Goal: Find specific page/section: Find specific page/section

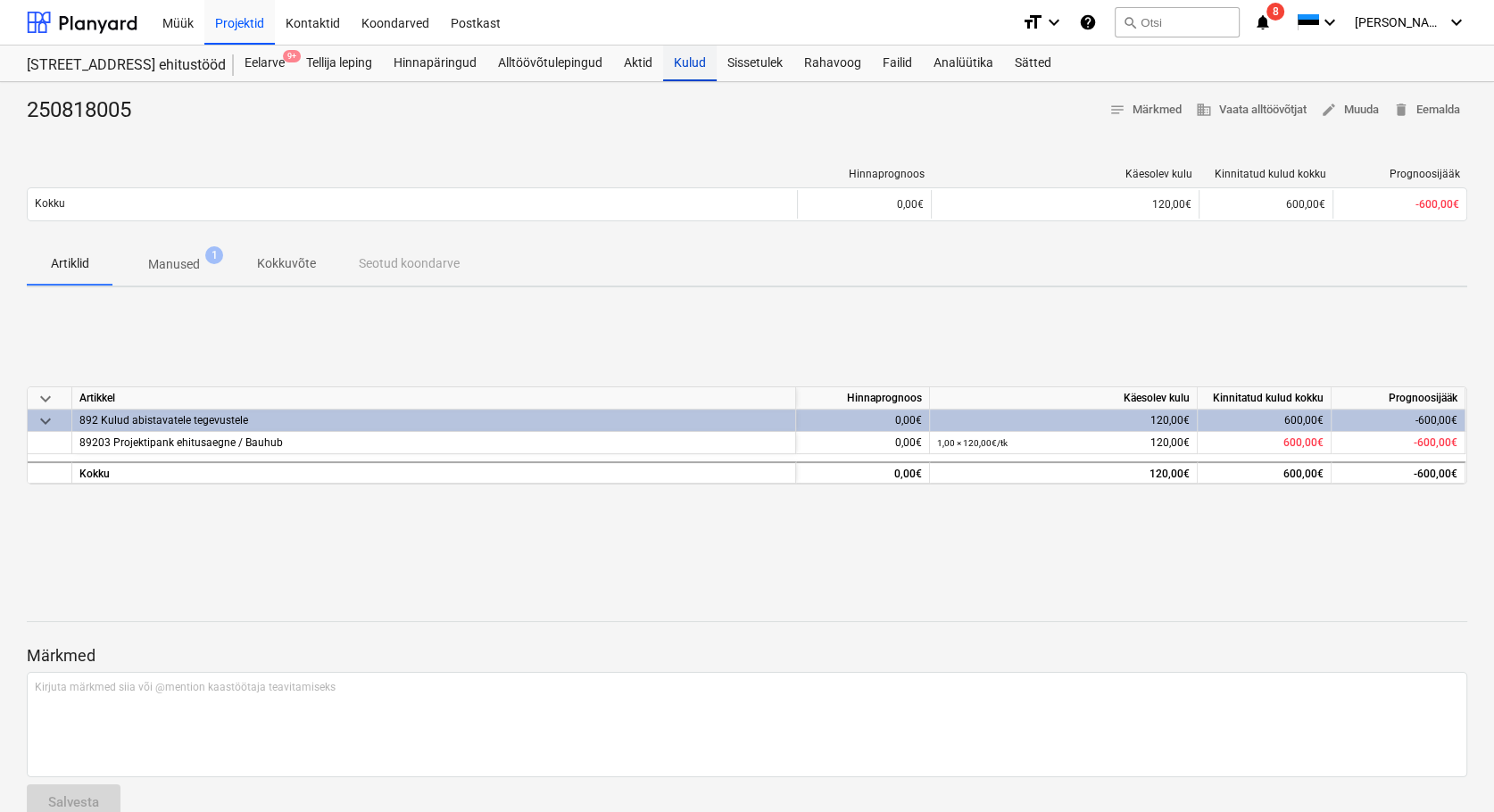
click at [685, 59] on div "Kulud" at bounding box center [690, 63] width 54 height 36
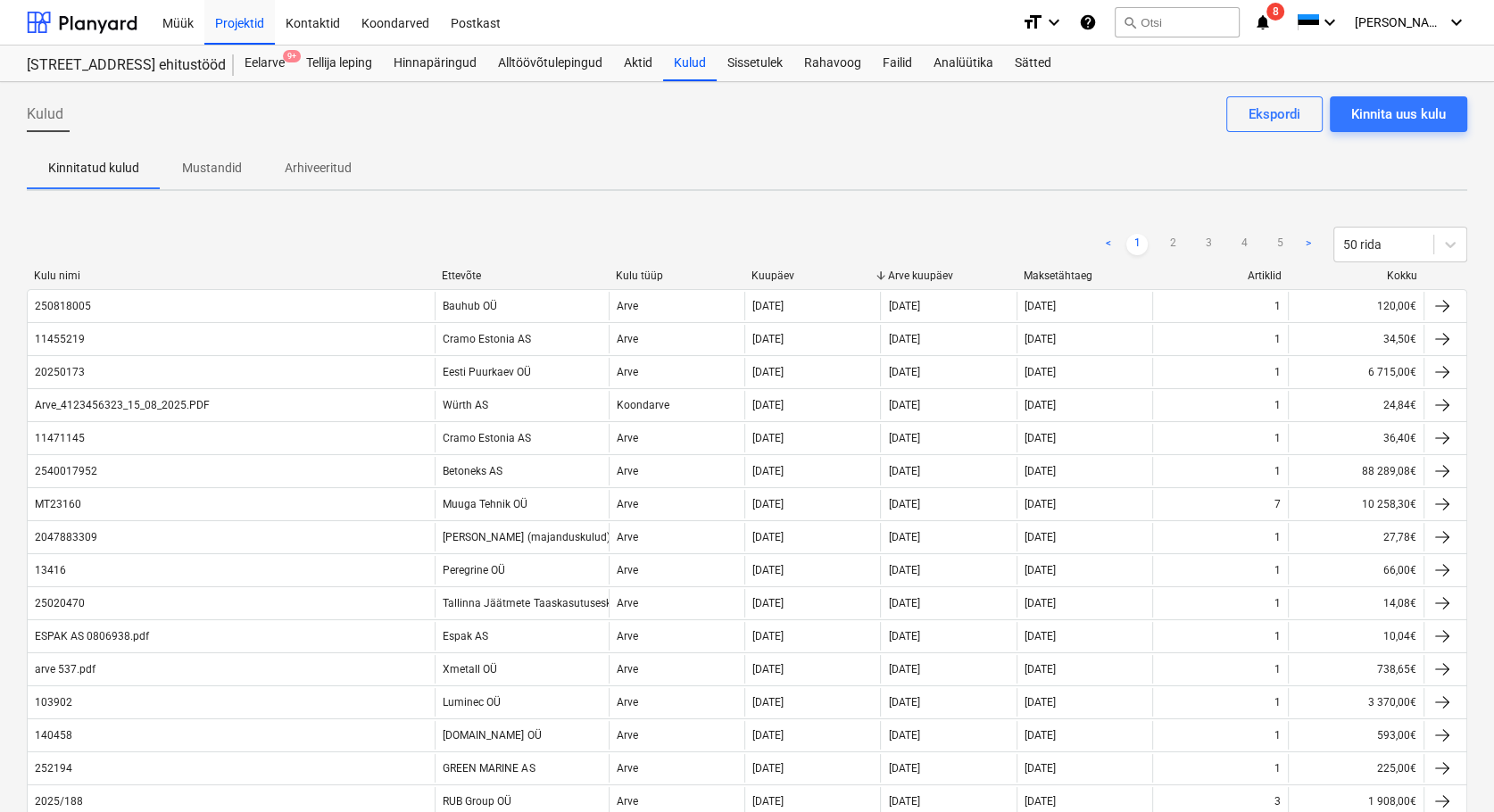
click at [1229, 21] on div "Projekti ületoomine ebaõnnestus" at bounding box center [1149, 18] width 206 height 21
click at [1209, 21] on div "Projekti ületoomine ebaõnnestus" at bounding box center [1149, 18] width 206 height 21
click at [1195, 20] on div "Projekti ületoomine ebaõnnestus" at bounding box center [1149, 18] width 206 height 21
click at [1243, 26] on div "Projekti ületoomine ebaõnnestus" at bounding box center [1149, 18] width 206 height 21
click at [1200, 23] on button "search Otsi" at bounding box center [1177, 22] width 125 height 31
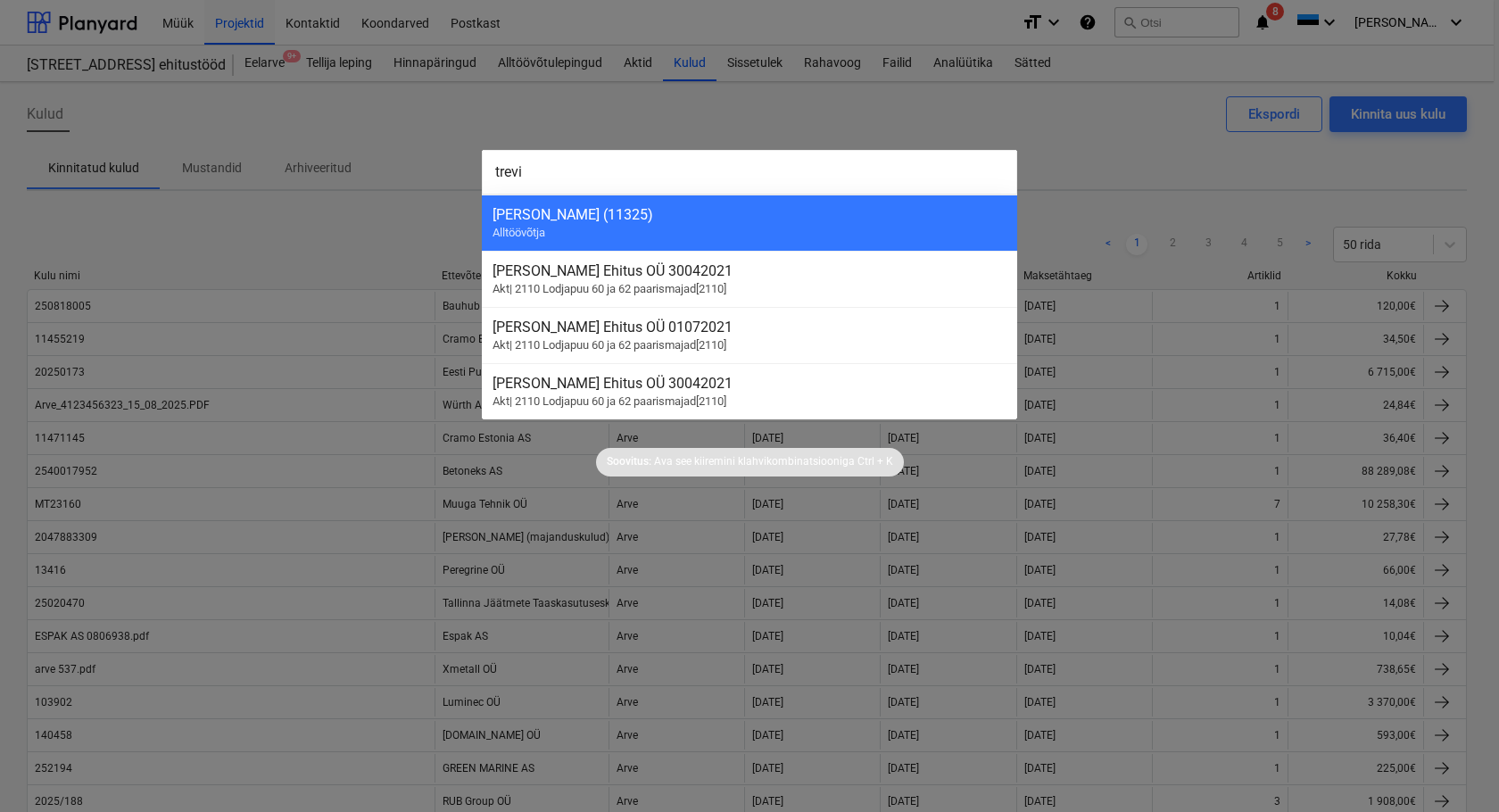
type input "[PERSON_NAME]"
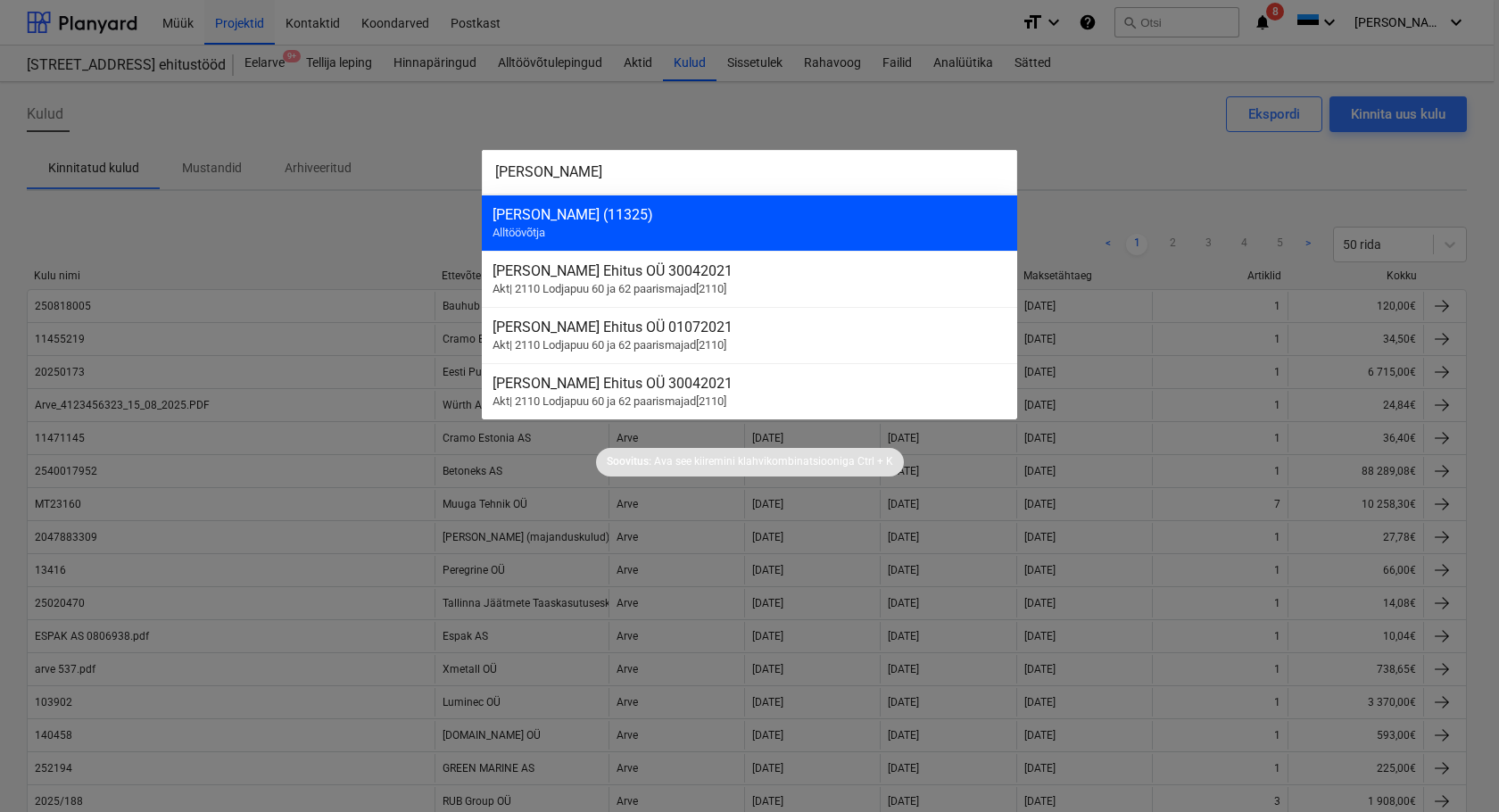
click at [585, 221] on div "Trevis Ehitus OÜ (11325)" at bounding box center [750, 215] width 514 height 17
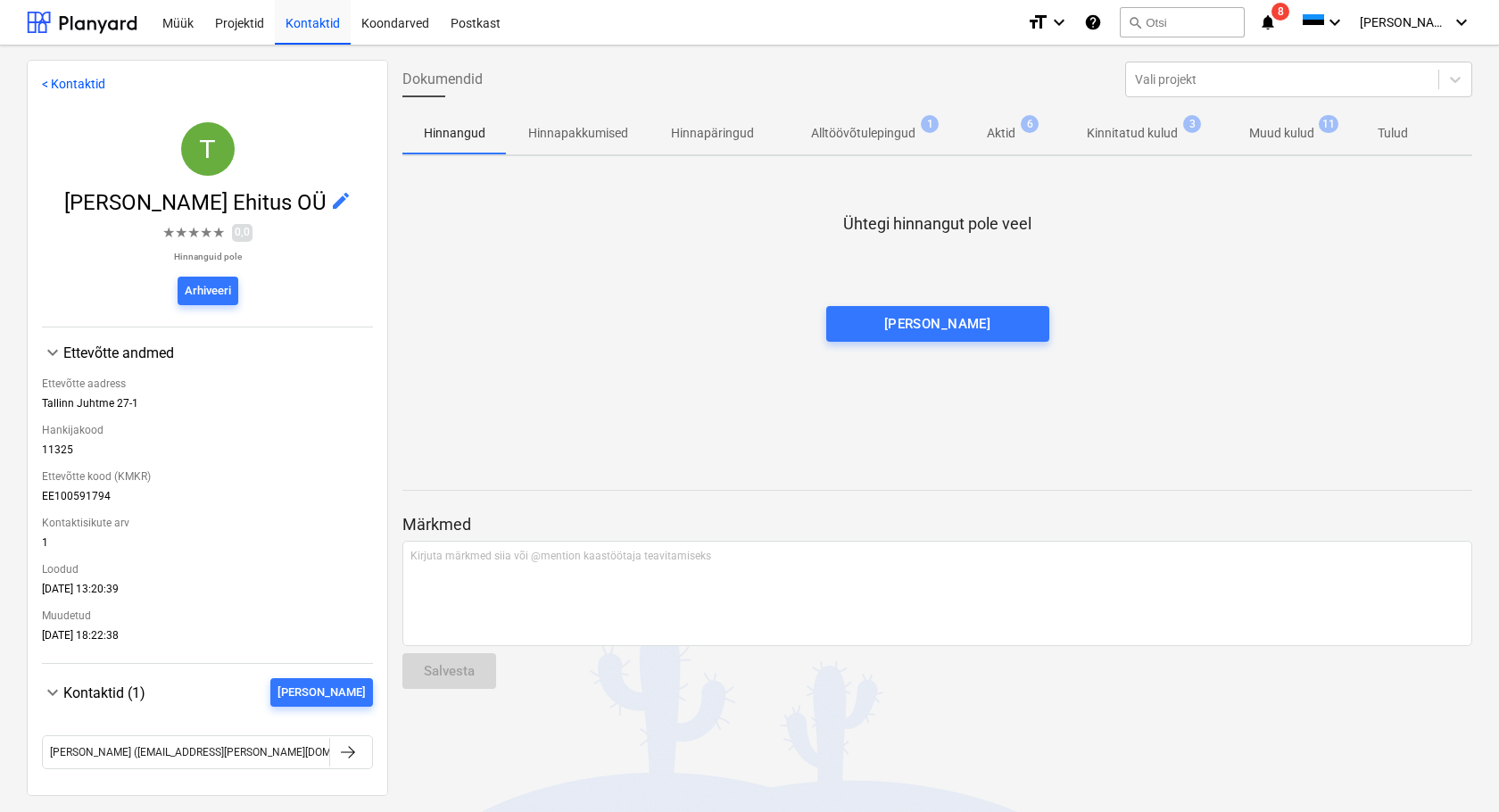
click at [1162, 129] on p "Kinnitatud kulud" at bounding box center [1133, 133] width 91 height 18
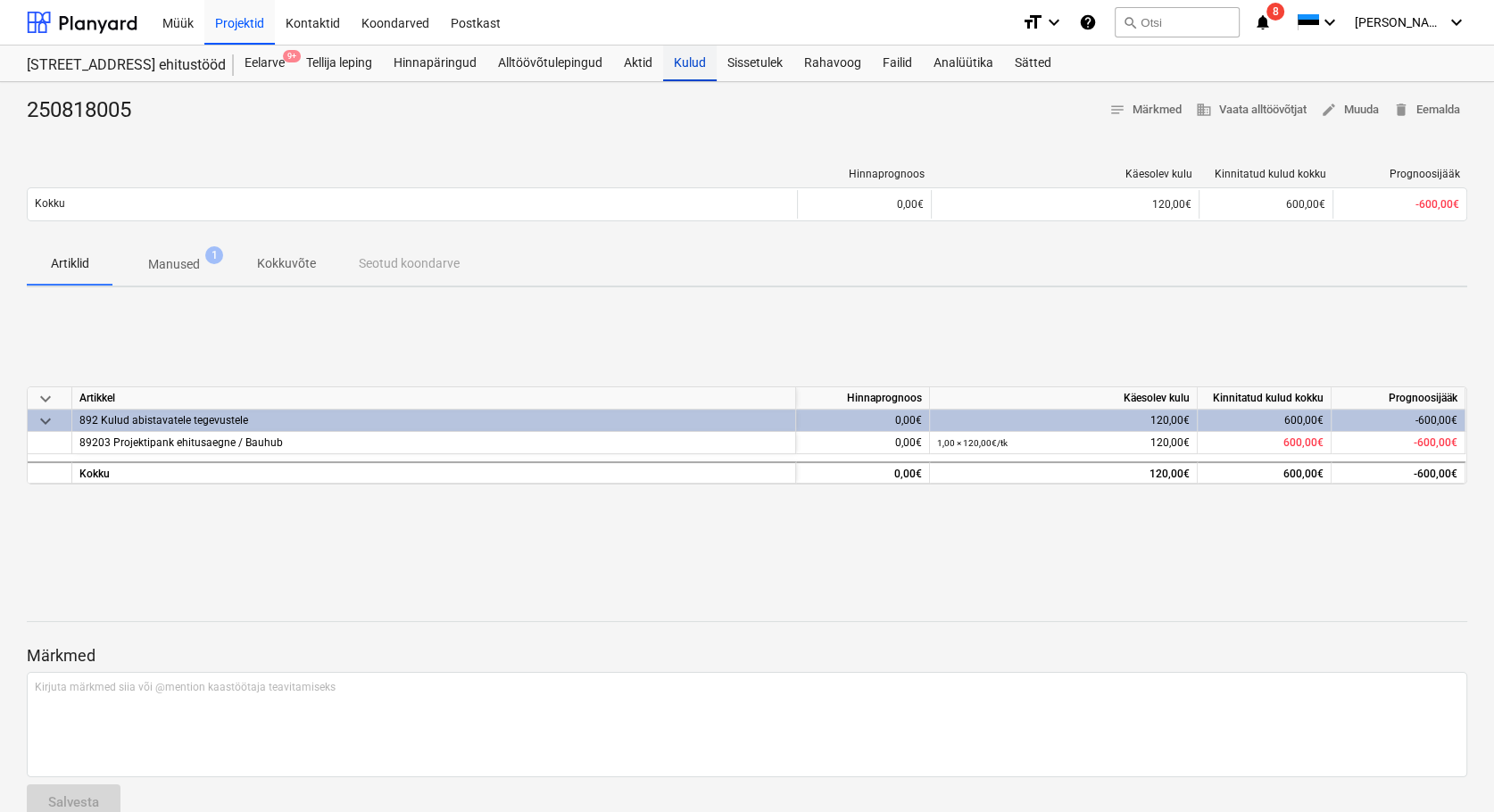
click at [697, 67] on div "Kulud" at bounding box center [690, 63] width 54 height 36
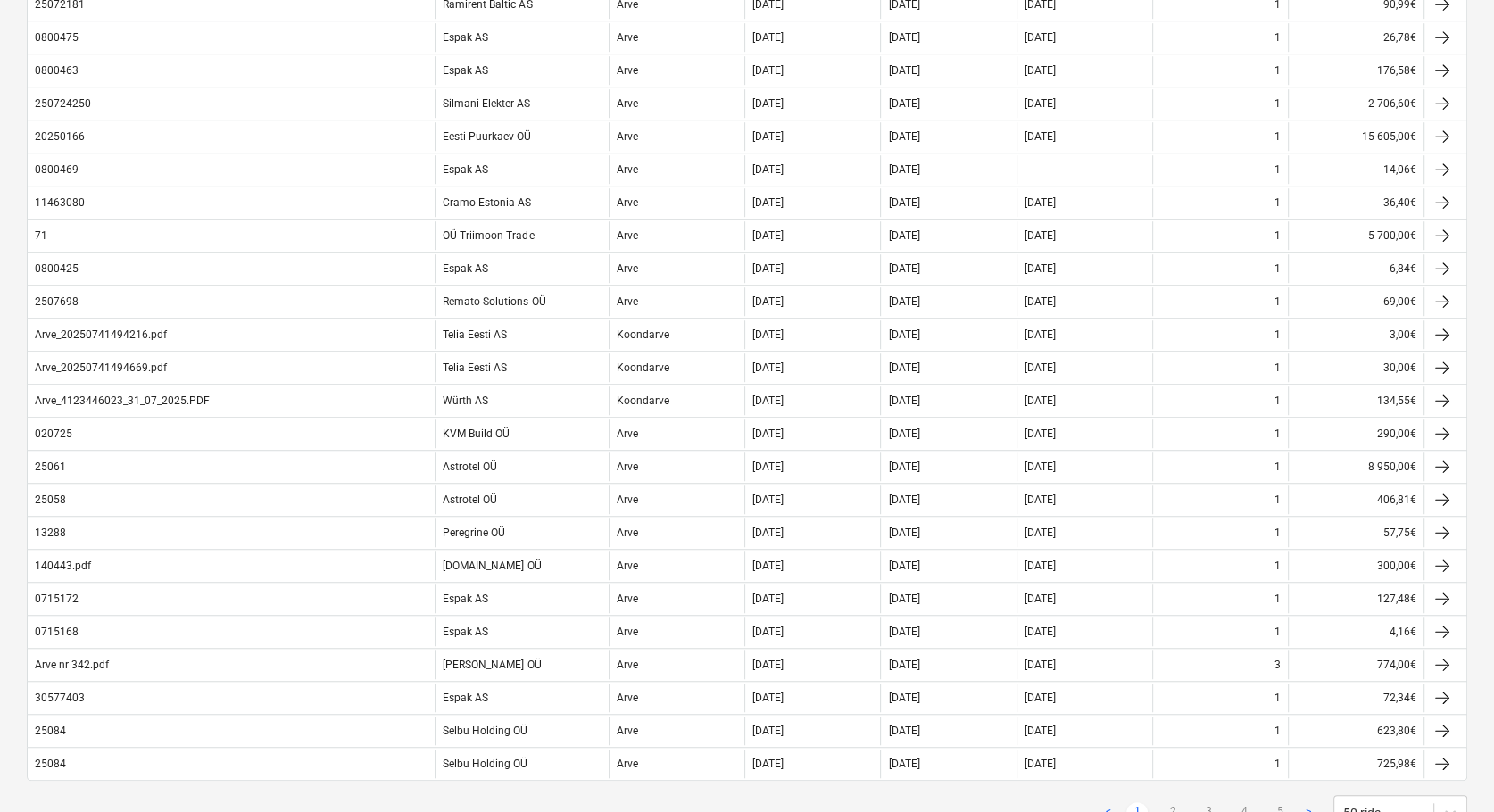
scroll to position [1189, 0]
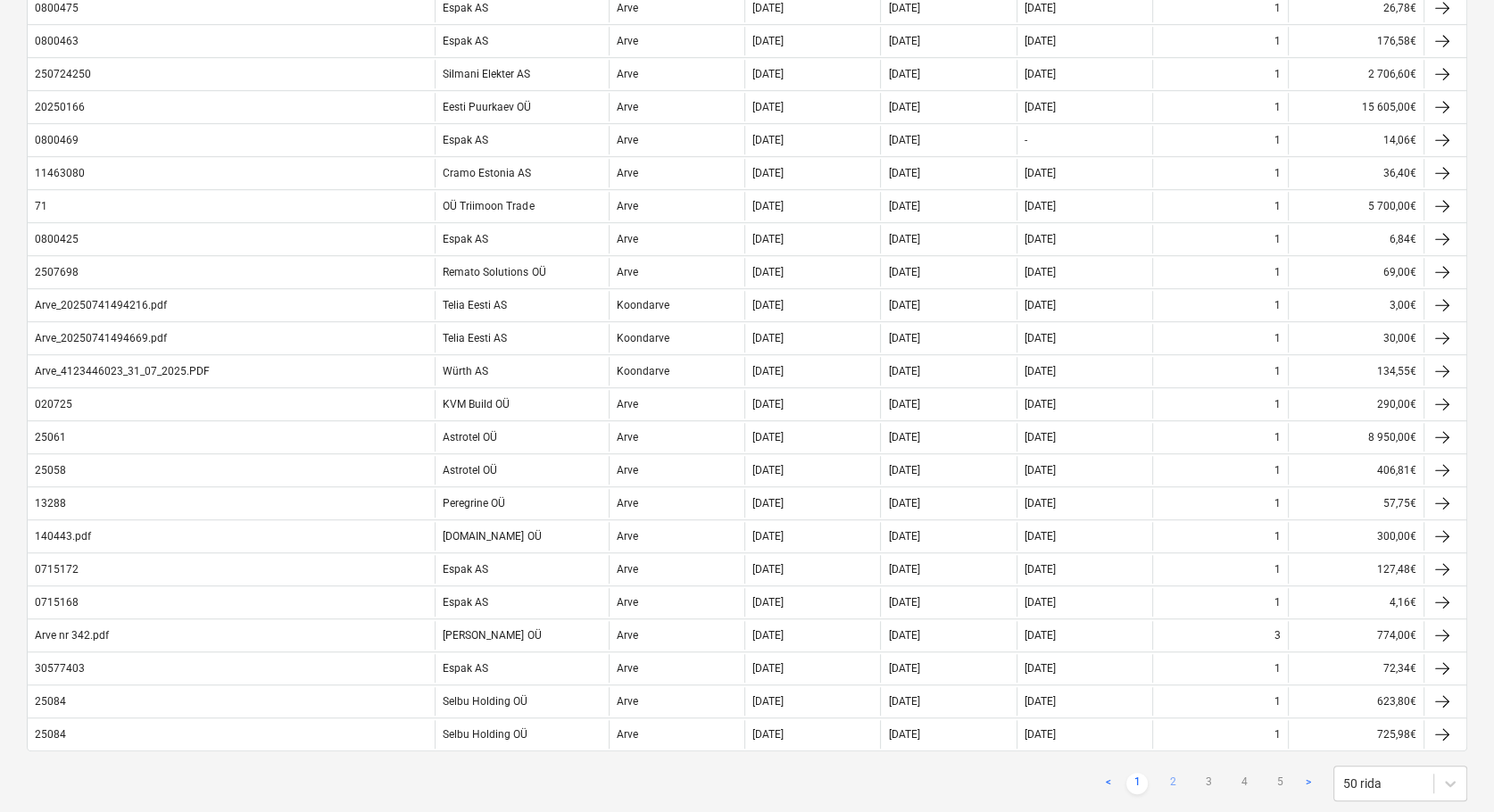
click at [1174, 781] on link "2" at bounding box center [1172, 782] width 21 height 21
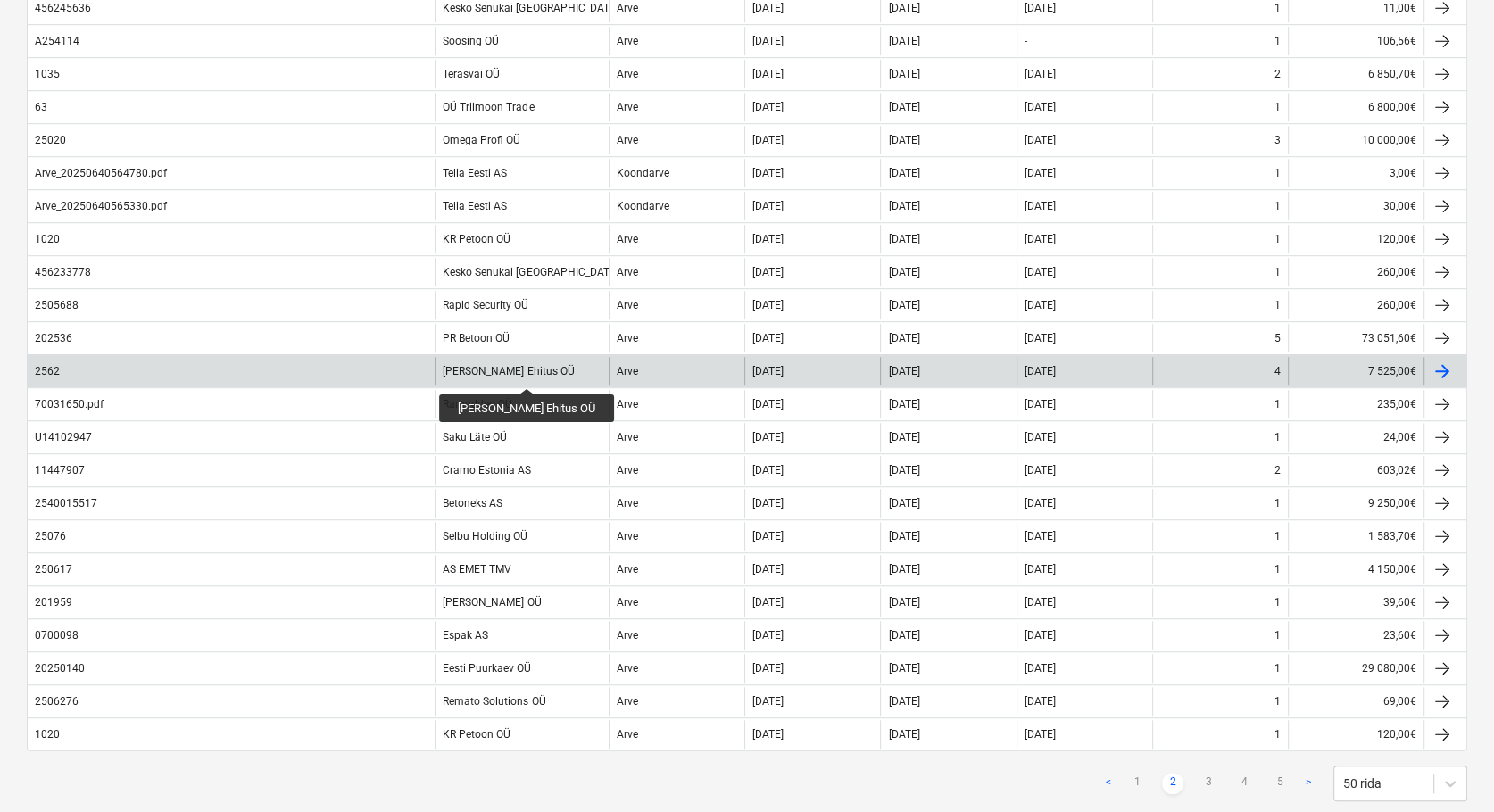
click at [500, 372] on div "Trevis Ehitus OÜ" at bounding box center [508, 371] width 131 height 13
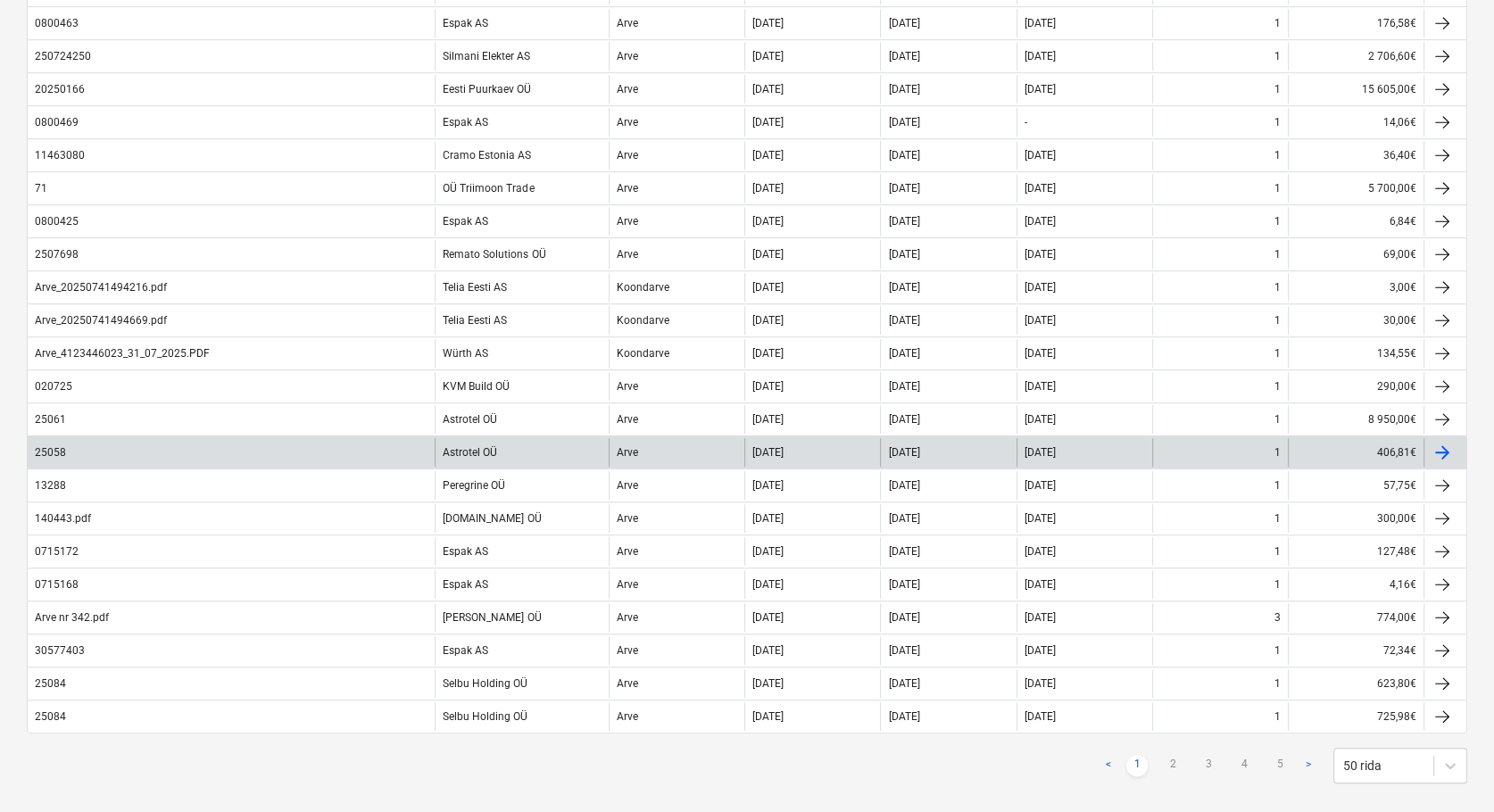
scroll to position [1222, 0]
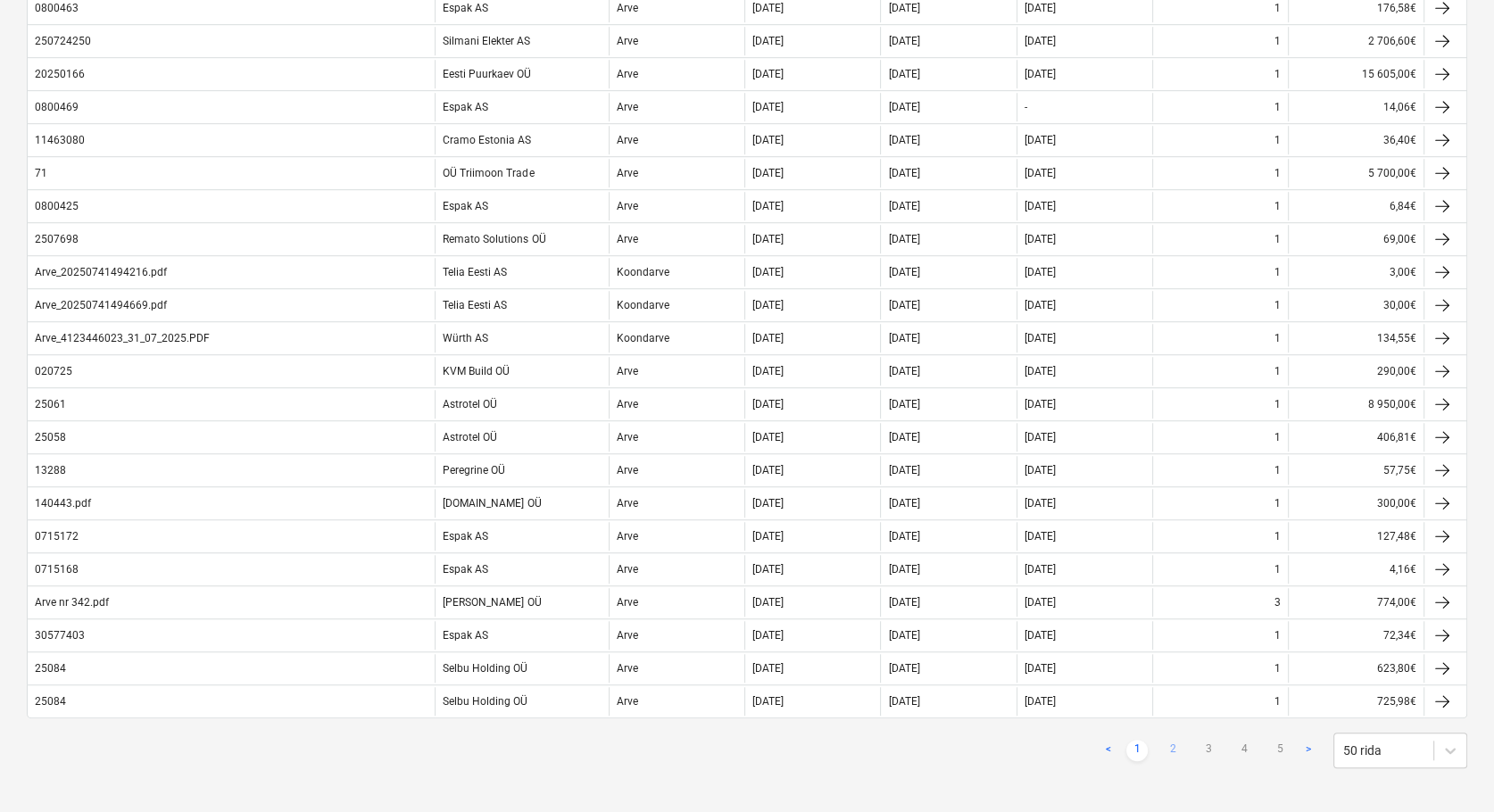
click at [1170, 749] on link "2" at bounding box center [1172, 750] width 21 height 21
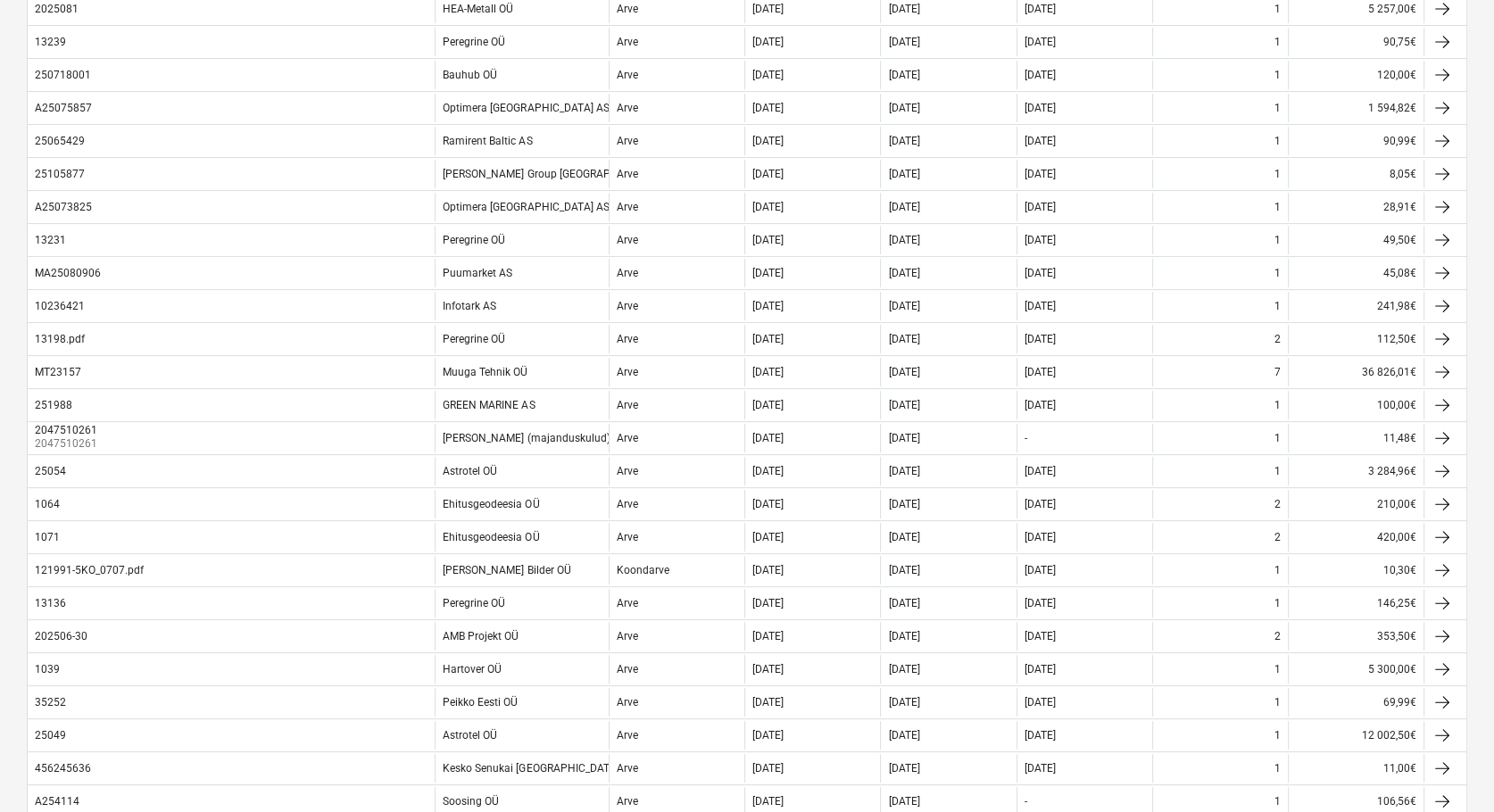
scroll to position [0, 0]
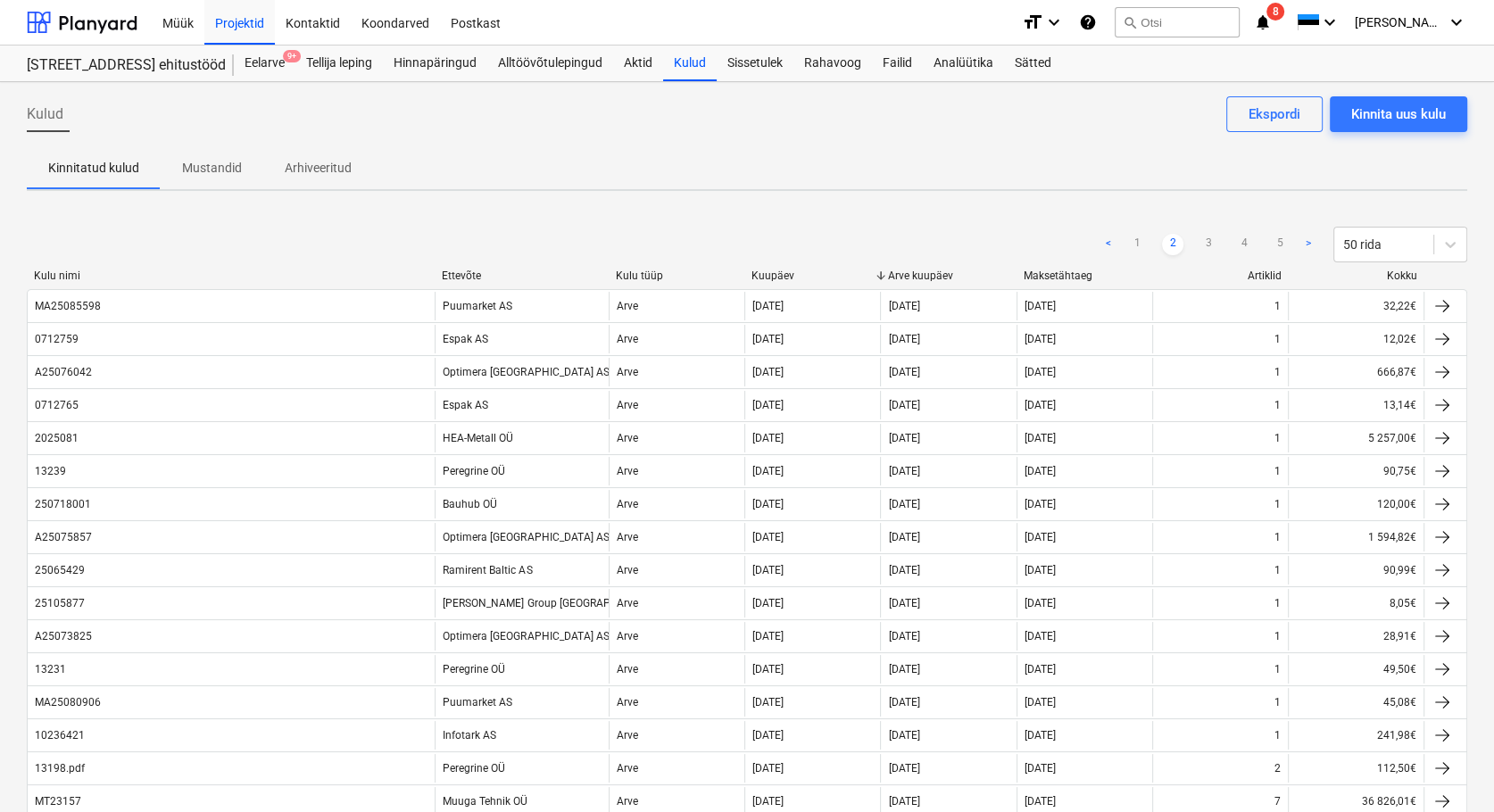
drag, startPoint x: 1135, startPoint y: 237, endPoint x: 1121, endPoint y: 246, distance: 16.6
click at [1133, 237] on link "1" at bounding box center [1136, 244] width 21 height 21
